Goal: Use online tool/utility: Use online tool/utility

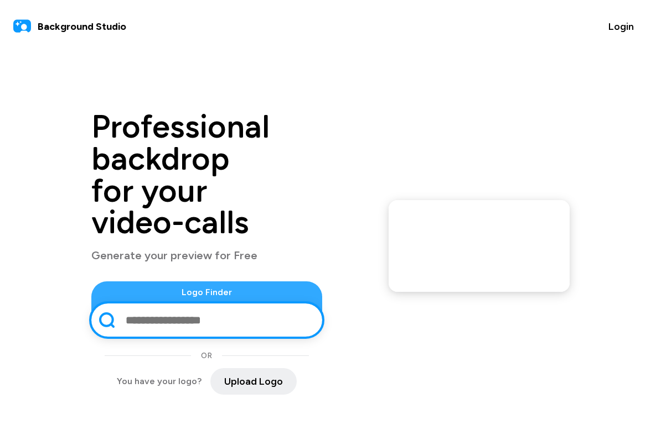
click at [253, 306] on input "text" at bounding box center [217, 320] width 186 height 29
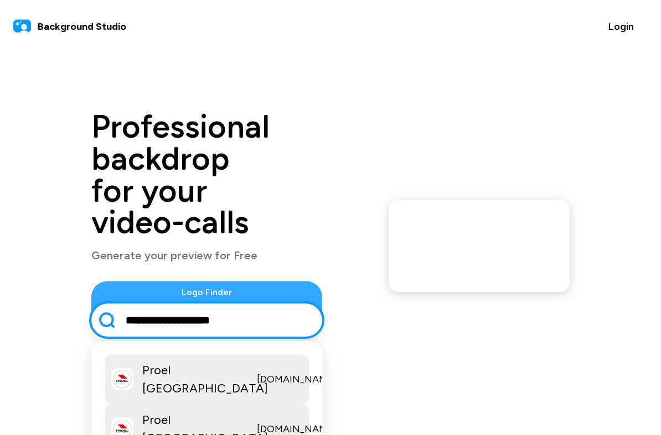
type input "**********"
click at [257, 386] on p "[DOMAIN_NAME]" at bounding box center [297, 429] width 80 height 15
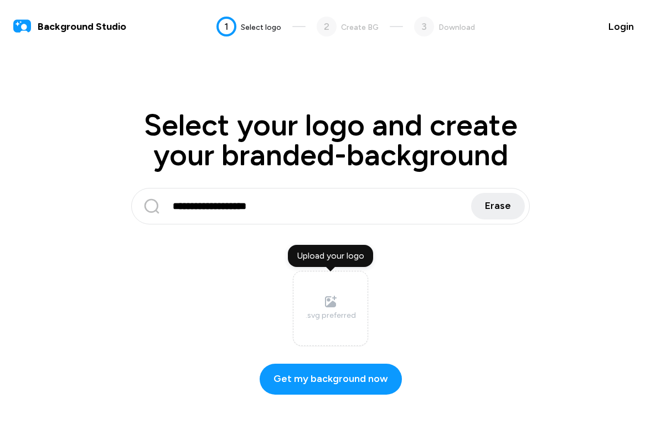
click at [356, 256] on div "Upload your logo" at bounding box center [330, 256] width 85 height 22
click at [0, 0] on input "Upload your logo .svg preferred" at bounding box center [0, 0] width 0 height 0
click at [346, 298] on label "Upload your logo .svg preferred" at bounding box center [330, 308] width 75 height 75
click at [0, 0] on input "Upload your logo .svg preferred" at bounding box center [0, 0] width 0 height 0
click at [351, 307] on label "Upload your logo .svg preferred" at bounding box center [330, 308] width 75 height 75
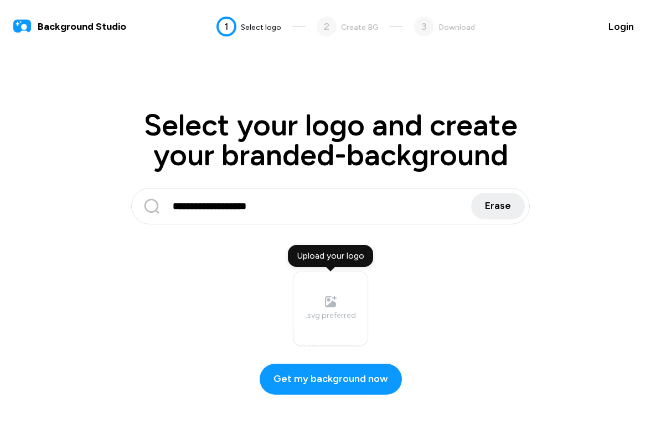
click at [0, 0] on input "Upload your logo .svg preferred" at bounding box center [0, 0] width 0 height 0
click at [342, 303] on label "Upload your logo .svg preferred" at bounding box center [330, 308] width 75 height 75
click at [0, 0] on input "Upload your logo .svg preferred" at bounding box center [0, 0] width 0 height 0
click at [348, 315] on div ".svg preferred" at bounding box center [330, 316] width 50 height 12
click at [0, 0] on input "Upload your logo .svg preferred" at bounding box center [0, 0] width 0 height 0
